Goal: Information Seeking & Learning: Learn about a topic

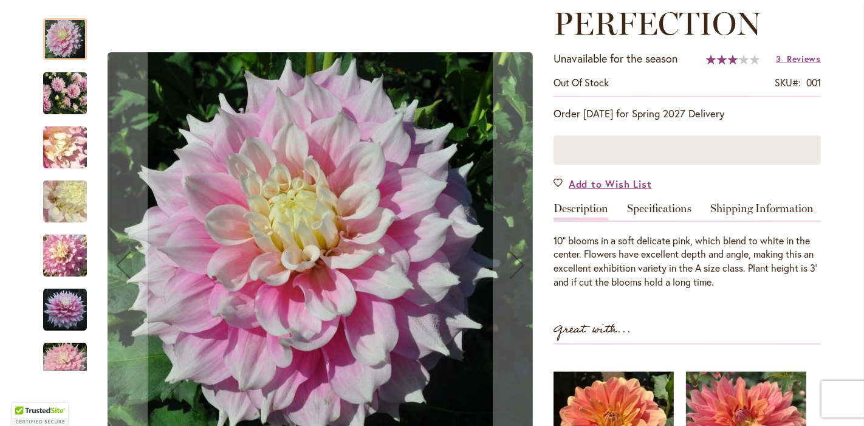
scroll to position [211, 0]
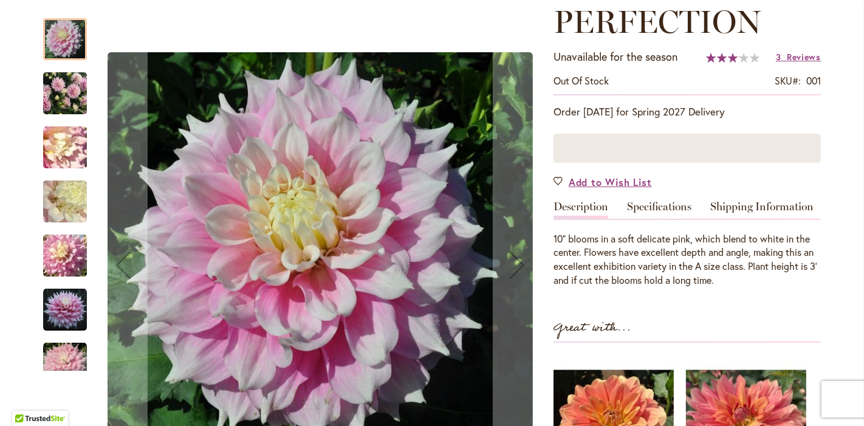
click at [59, 106] on img "GITTS PERFECTION" at bounding box center [64, 94] width 87 height 66
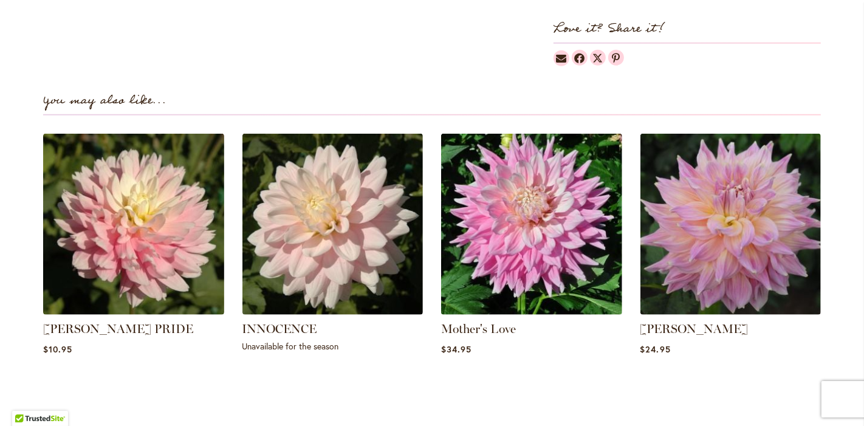
scroll to position [792, 0]
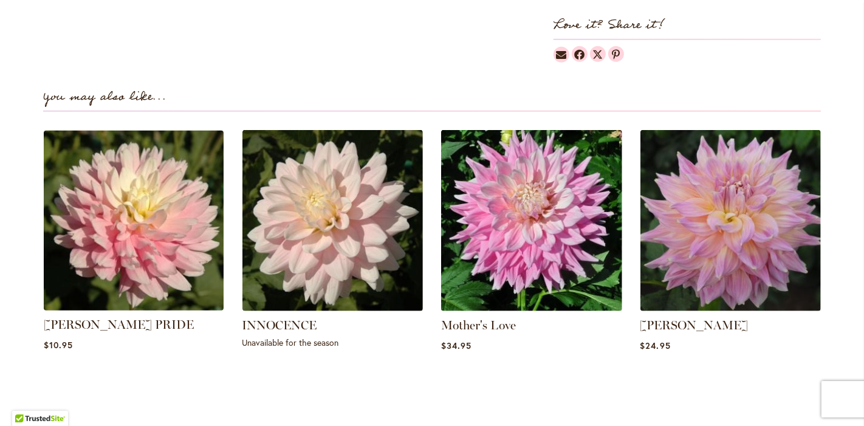
click at [103, 235] on img at bounding box center [133, 220] width 188 height 188
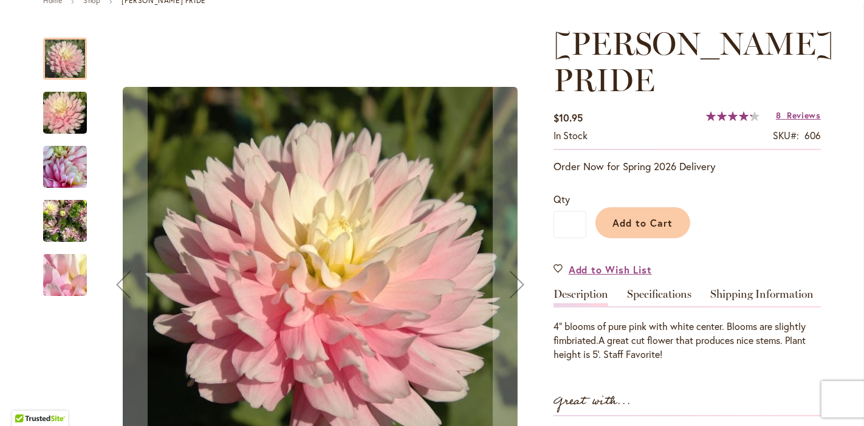
scroll to position [231, 0]
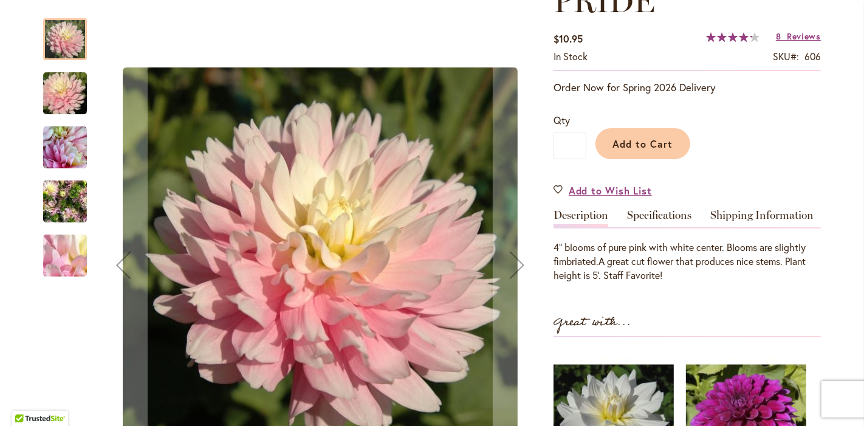
click at [54, 202] on img "CHILSON'S PRIDE" at bounding box center [65, 201] width 44 height 58
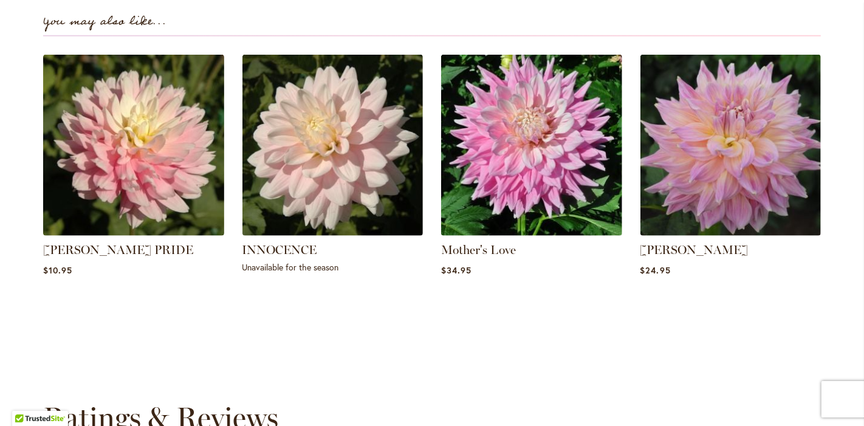
scroll to position [831, 0]
